Goal: Find contact information: Find contact information

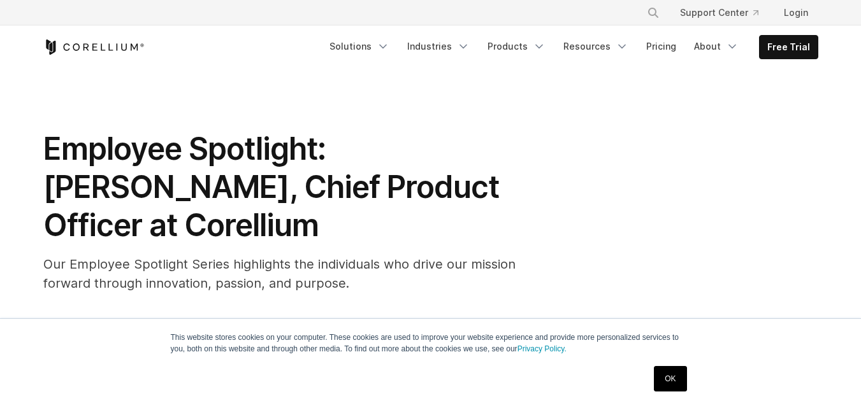
click at [395, 149] on span "Employee Spotlight: [PERSON_NAME], Chief Product Officer at Corellium" at bounding box center [271, 187] width 456 height 114
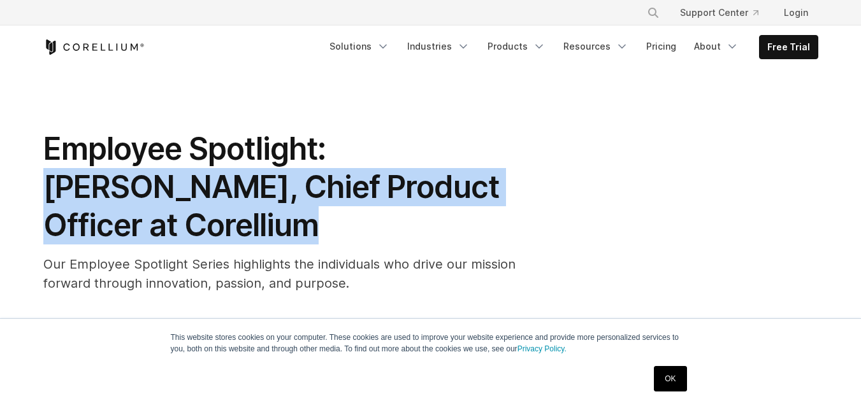
drag, startPoint x: 452, startPoint y: 157, endPoint x: 493, endPoint y: 170, distance: 42.7
click at [493, 170] on span "Employee Spotlight: [PERSON_NAME], Chief Product Officer at Corellium" at bounding box center [271, 187] width 456 height 114
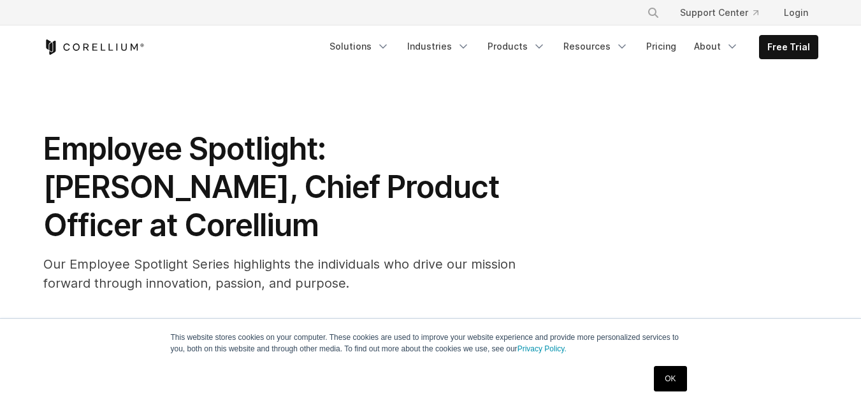
click at [358, 148] on span "Employee Spotlight: [PERSON_NAME], Chief Product Officer at Corellium" at bounding box center [271, 187] width 456 height 114
click at [342, 151] on span "Employee Spotlight: [PERSON_NAME], Chief Product Officer at Corellium" at bounding box center [271, 187] width 456 height 114
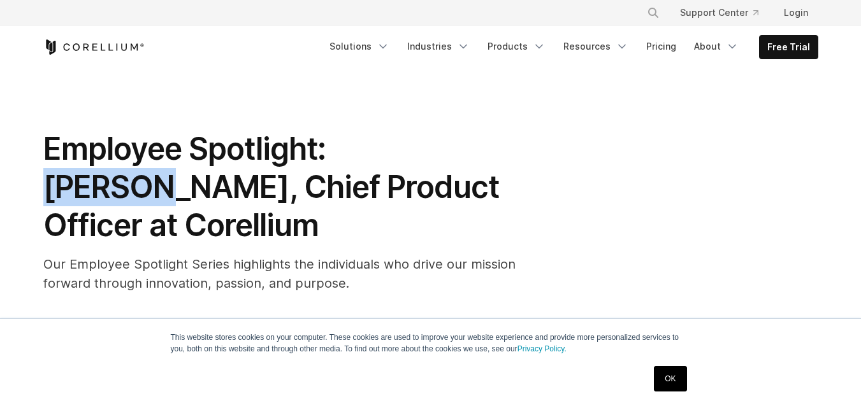
drag, startPoint x: 342, startPoint y: 151, endPoint x: 426, endPoint y: 159, distance: 83.9
click at [412, 159] on span "Employee Spotlight: [PERSON_NAME], Chief Product Officer at Corellium" at bounding box center [271, 187] width 456 height 114
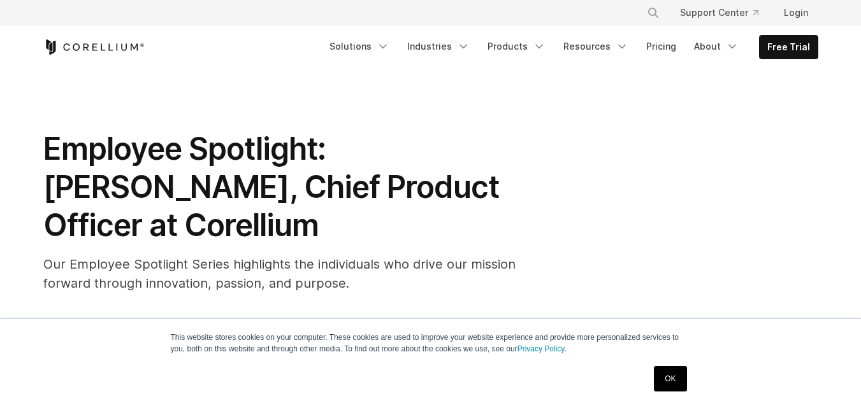
drag, startPoint x: 524, startPoint y: 198, endPoint x: 491, endPoint y: 184, distance: 36.3
click at [510, 192] on h1 "Employee Spotlight: [PERSON_NAME], Chief Product Officer at Corellium" at bounding box center [298, 187] width 510 height 115
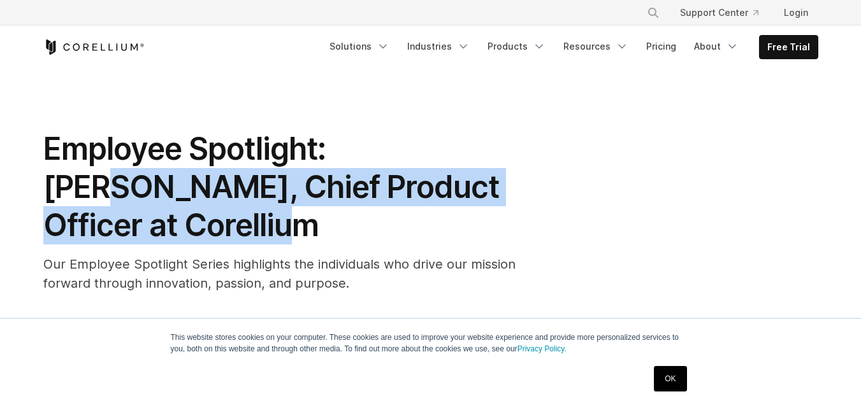
drag, startPoint x: 491, startPoint y: 184, endPoint x: 389, endPoint y: 144, distance: 109.6
click at [391, 145] on span "Employee Spotlight: [PERSON_NAME], Chief Product Officer at Corellium" at bounding box center [271, 187] width 456 height 114
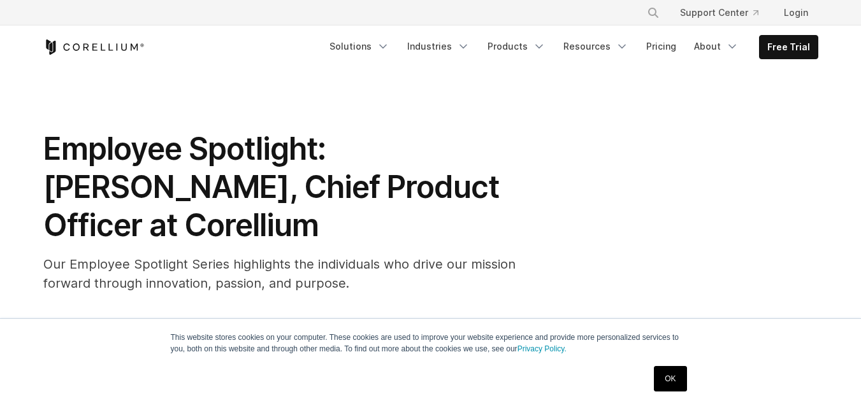
click at [338, 142] on span "Employee Spotlight: [PERSON_NAME], Chief Product Officer at Corellium" at bounding box center [271, 187] width 456 height 114
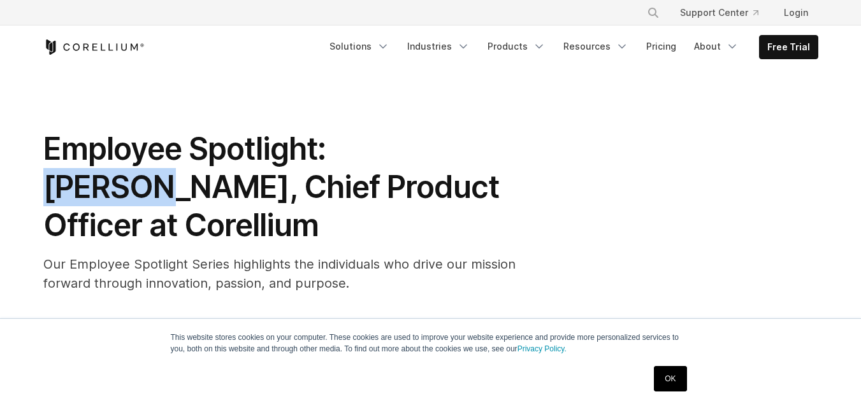
drag, startPoint x: 338, startPoint y: 142, endPoint x: 393, endPoint y: 157, distance: 56.1
click at [387, 156] on span "Employee Spotlight: [PERSON_NAME], Chief Product Officer at Corellium" at bounding box center [271, 187] width 456 height 114
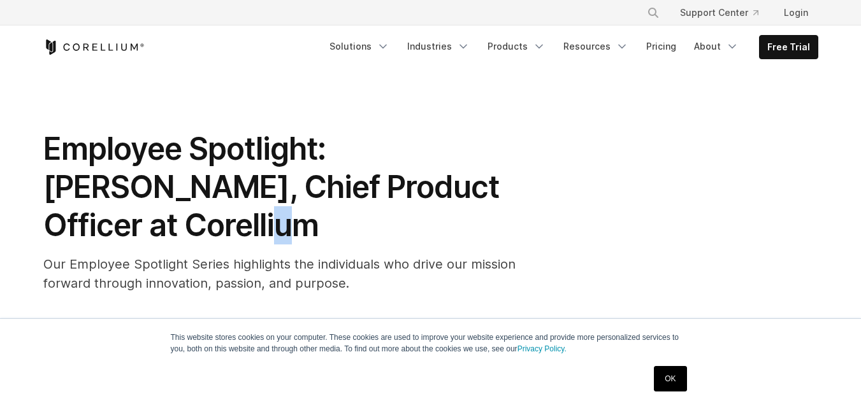
drag, startPoint x: 492, startPoint y: 180, endPoint x: 500, endPoint y: 182, distance: 8.5
click at [499, 182] on span "Employee Spotlight: [PERSON_NAME], Chief Product Officer at Corellium" at bounding box center [271, 187] width 456 height 114
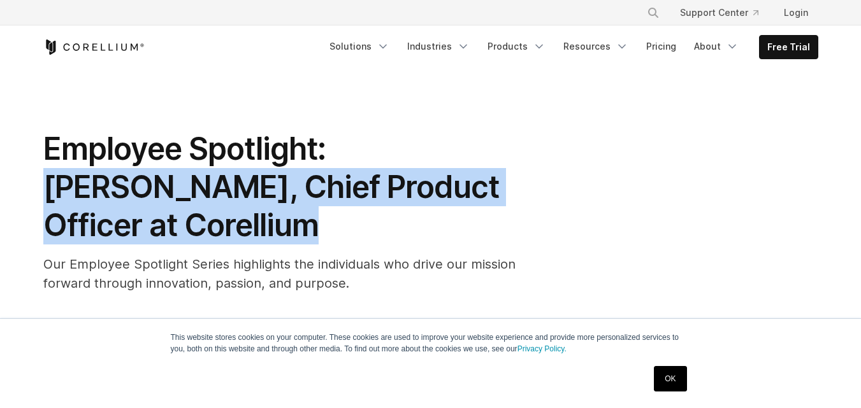
copy span "[PERSON_NAME], Chief Product Officer at Corellium"
drag, startPoint x: 519, startPoint y: 194, endPoint x: 335, endPoint y: 151, distance: 189.7
click at [335, 151] on span "Employee Spotlight: [PERSON_NAME], Chief Product Officer at Corellium" at bounding box center [271, 187] width 456 height 114
click at [339, 138] on span "Employee Spotlight: [PERSON_NAME], Chief Product Officer at Corellium" at bounding box center [271, 187] width 456 height 114
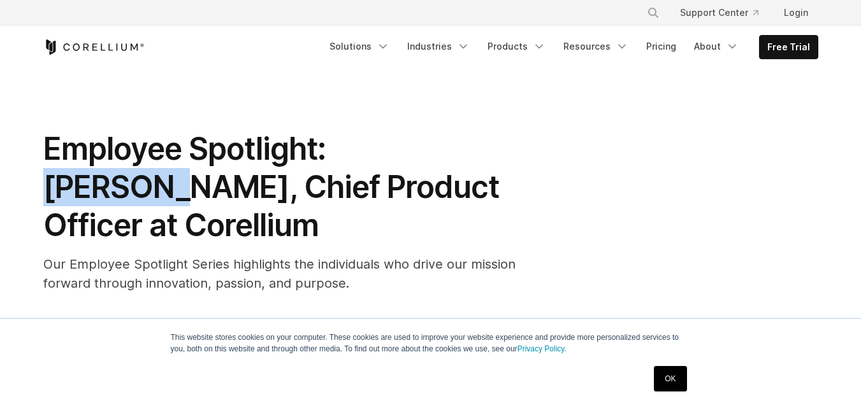
click at [339, 138] on span "Employee Spotlight: [PERSON_NAME], Chief Product Officer at Corellium" at bounding box center [271, 187] width 456 height 114
click at [337, 146] on span "Employee Spotlight: [PERSON_NAME], Chief Product Officer at Corellium" at bounding box center [271, 187] width 456 height 114
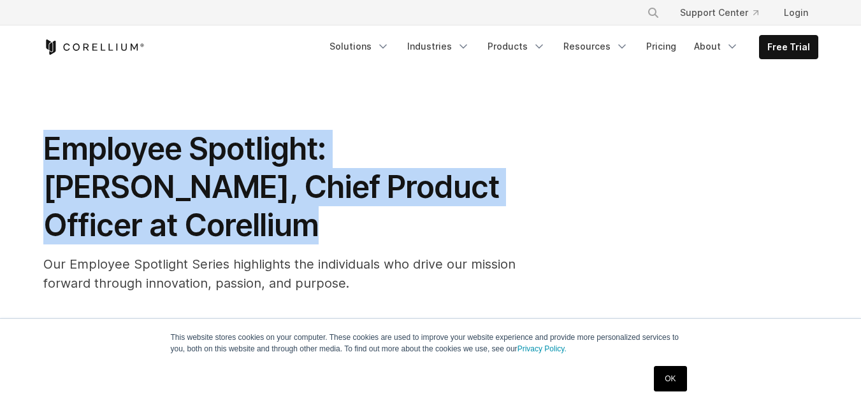
click at [337, 146] on span "Employee Spotlight: [PERSON_NAME], Chief Product Officer at Corellium" at bounding box center [271, 187] width 456 height 114
click at [359, 140] on span "Employee Spotlight: [PERSON_NAME], Chief Product Officer at Corellium" at bounding box center [271, 187] width 456 height 114
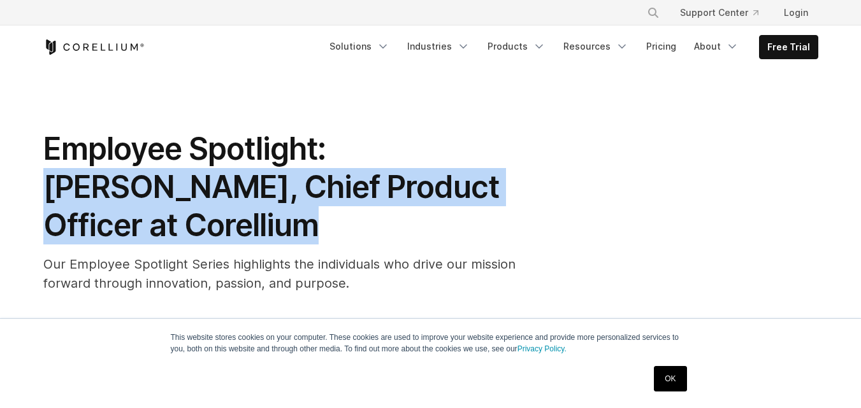
drag, startPoint x: 359, startPoint y: 140, endPoint x: 470, endPoint y: 174, distance: 115.3
click at [470, 174] on span "Employee Spotlight: [PERSON_NAME], Chief Product Officer at Corellium" at bounding box center [271, 187] width 456 height 114
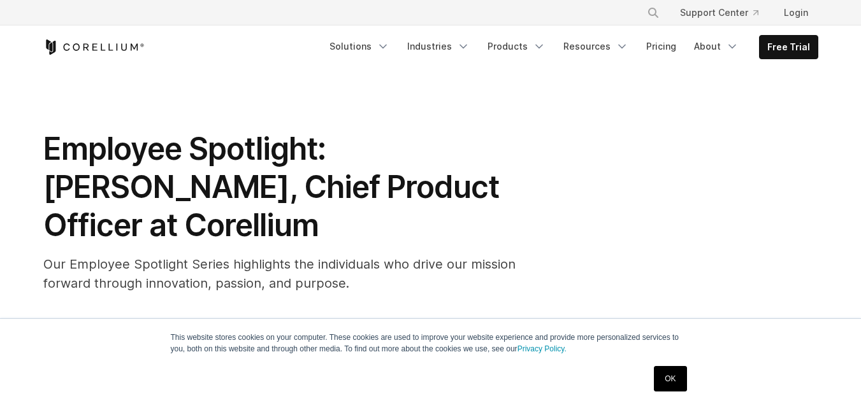
scroll to position [357, 0]
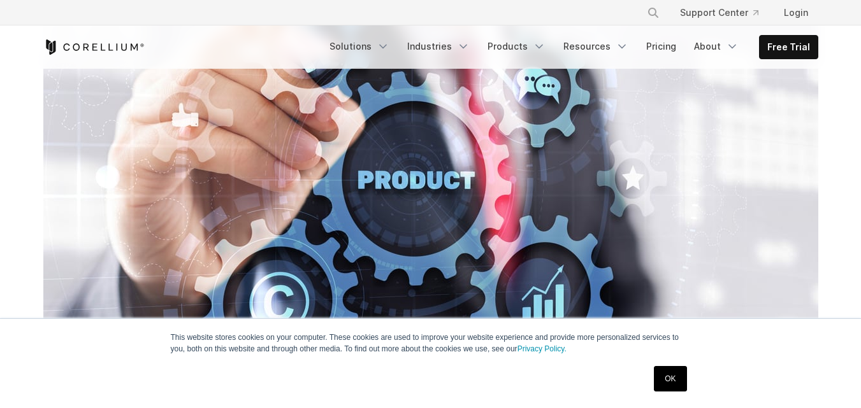
drag, startPoint x: 839, startPoint y: 363, endPoint x: 731, endPoint y: 404, distance: 114.8
click at [658, 385] on link "OK" at bounding box center [670, 378] width 32 height 25
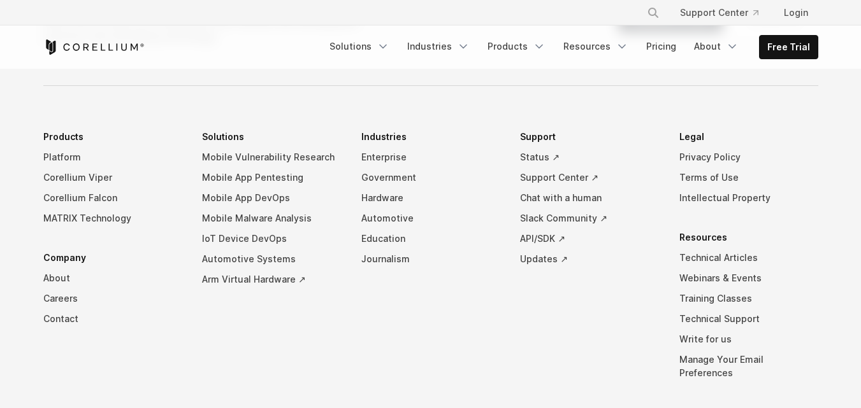
scroll to position [3515, 0]
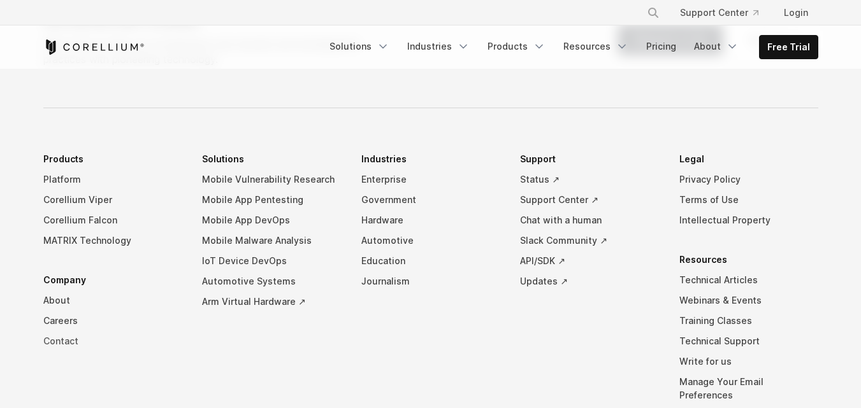
click at [62, 331] on link "Contact" at bounding box center [112, 341] width 139 height 20
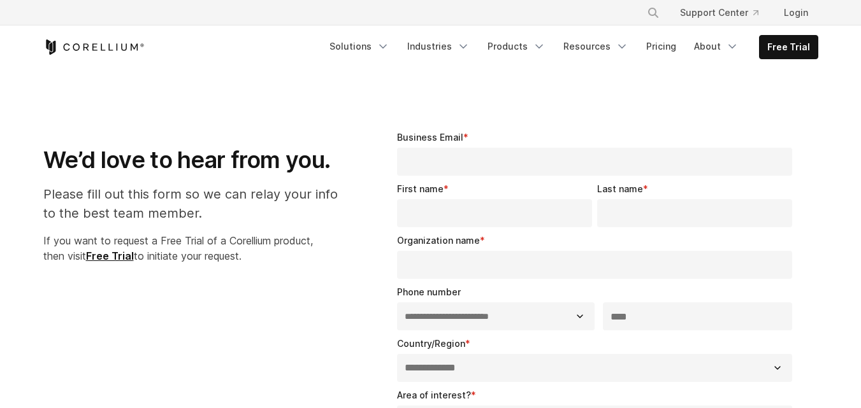
select select "**"
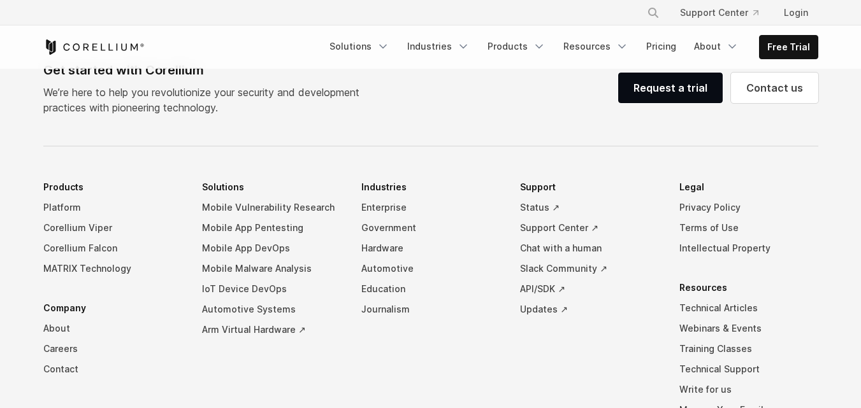
scroll to position [1073, 0]
